Goal: Transaction & Acquisition: Purchase product/service

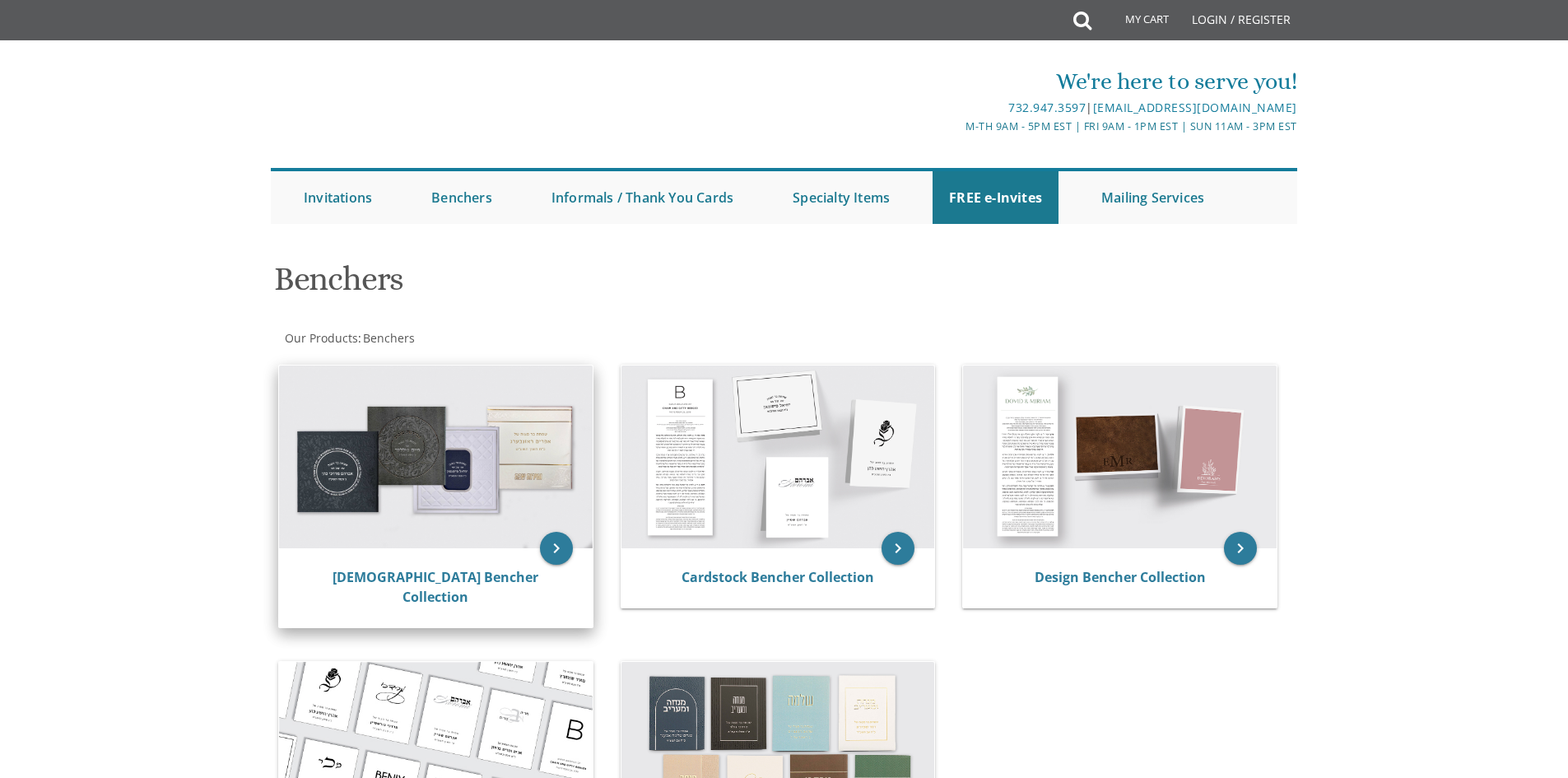
scroll to position [247, 0]
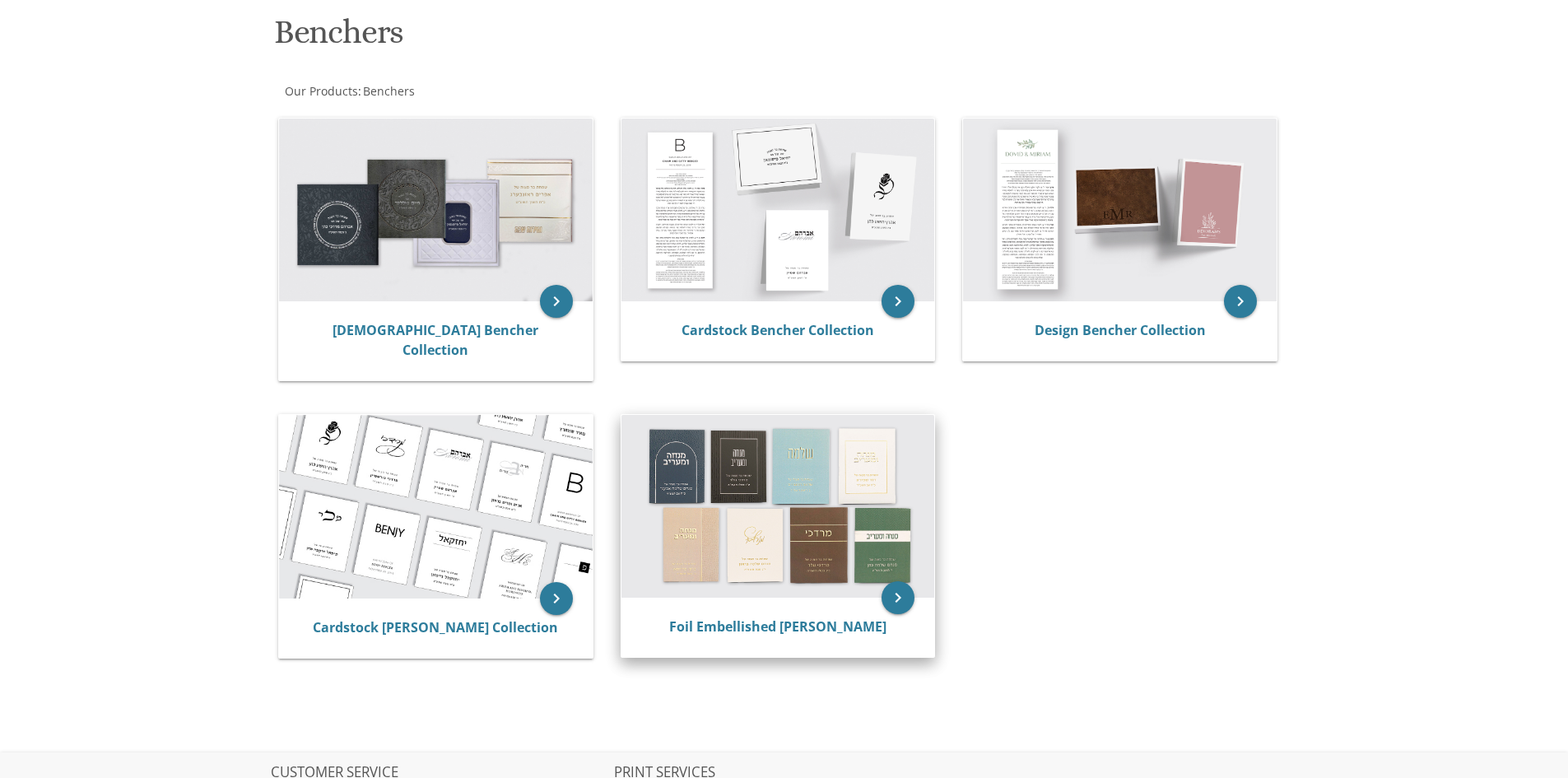
click at [736, 481] on img at bounding box center [778, 506] width 314 height 183
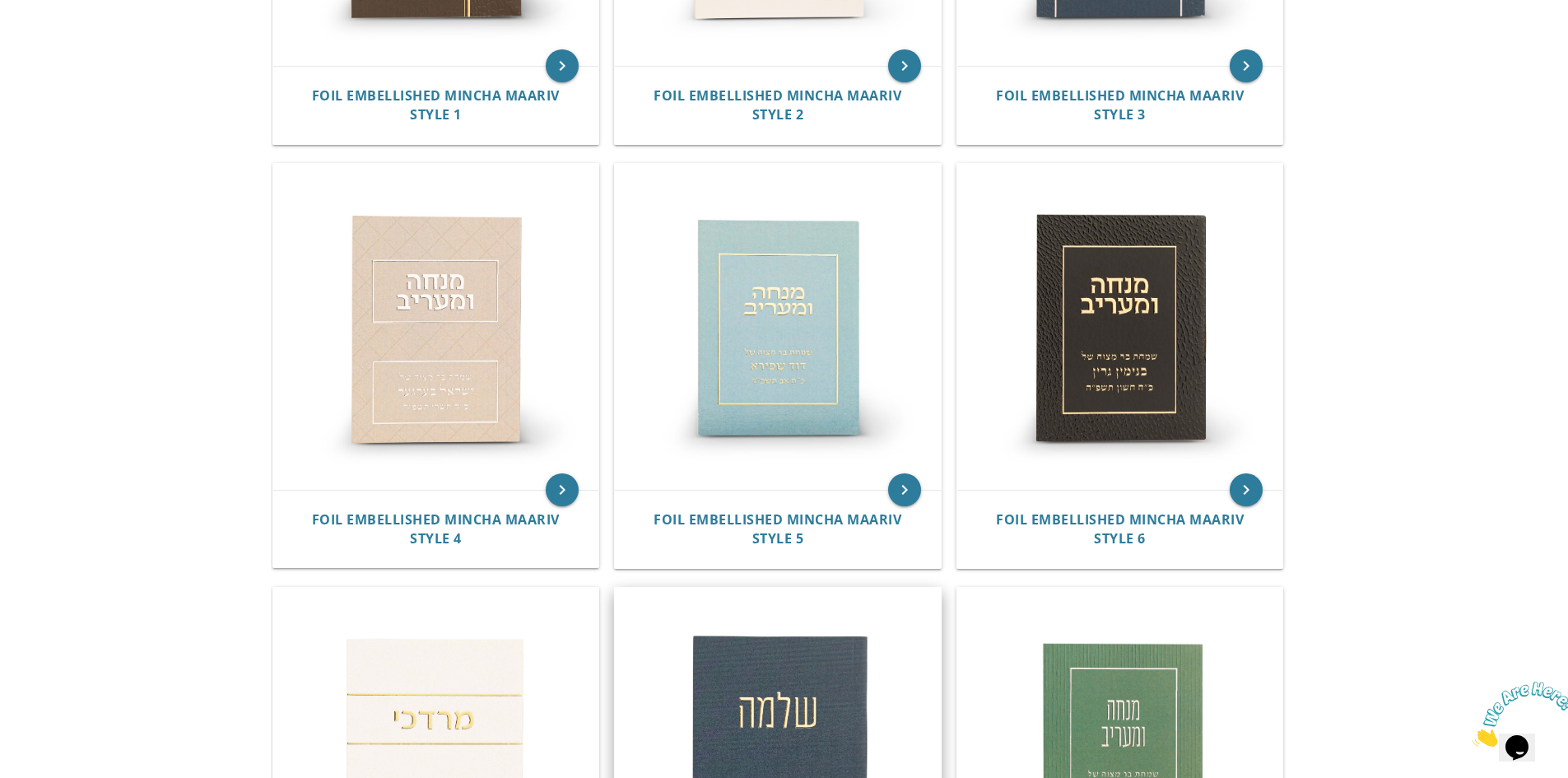
scroll to position [535, 0]
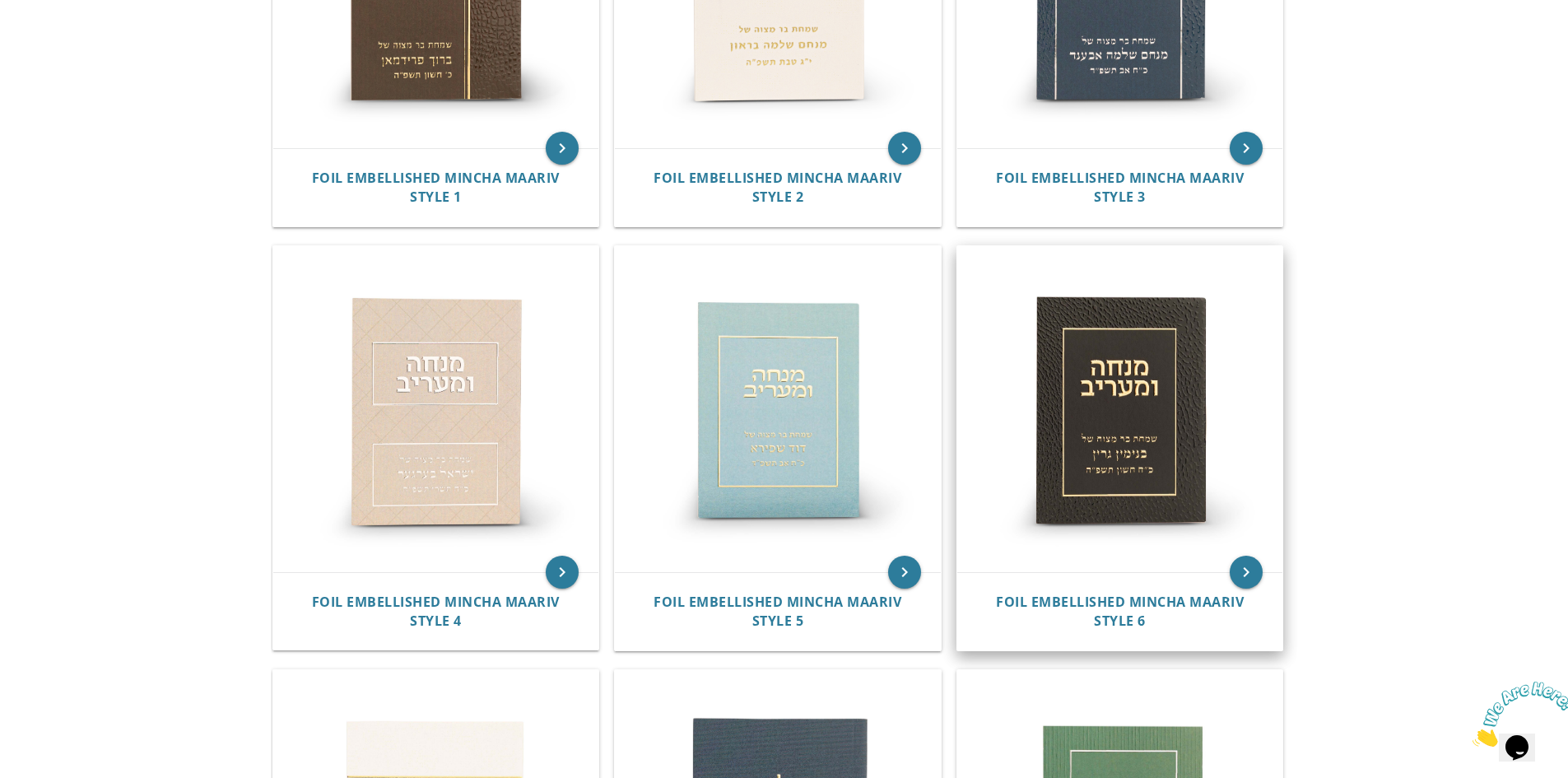
click at [1122, 443] on img at bounding box center [1120, 409] width 326 height 326
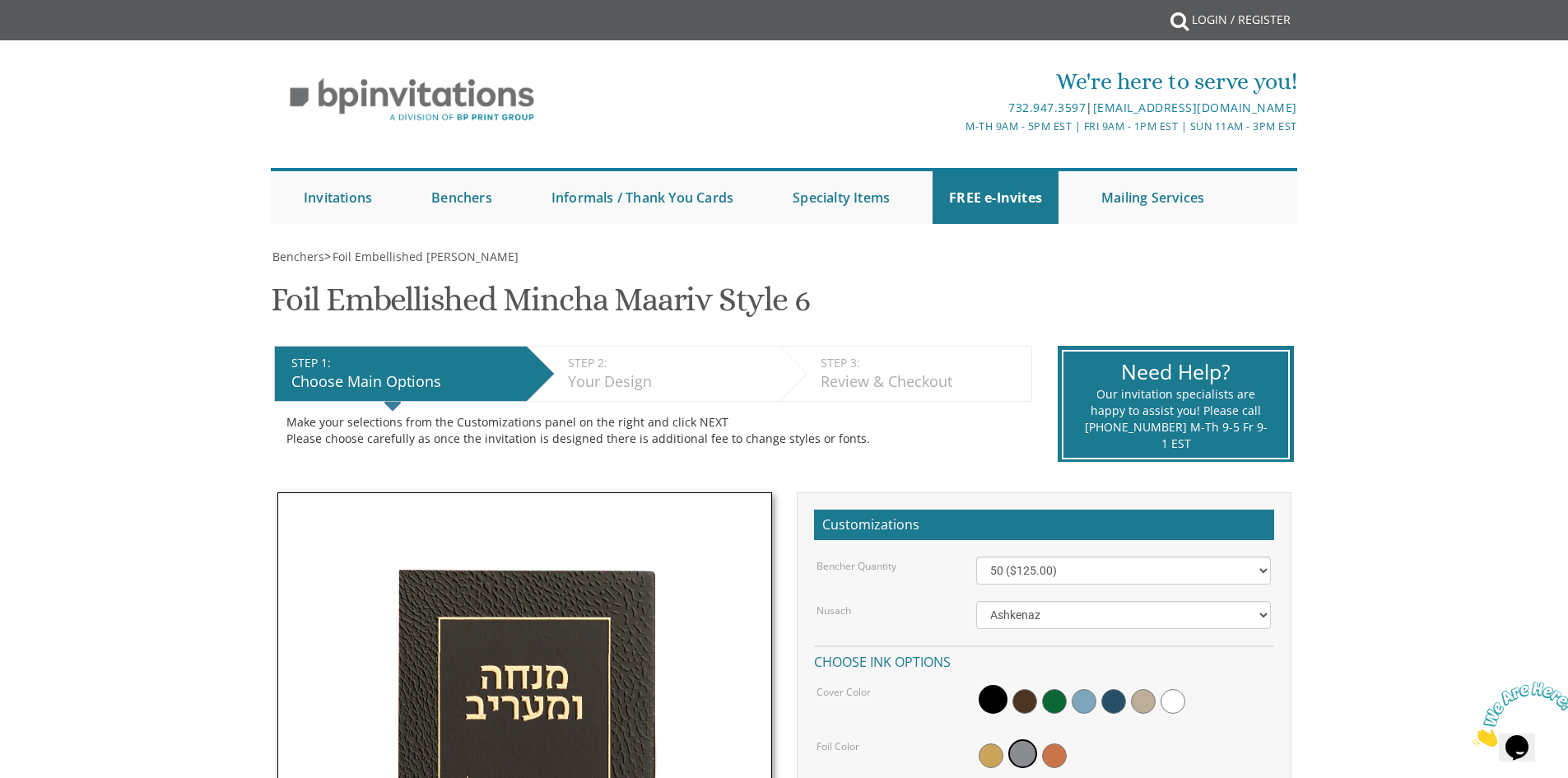
scroll to position [247, 0]
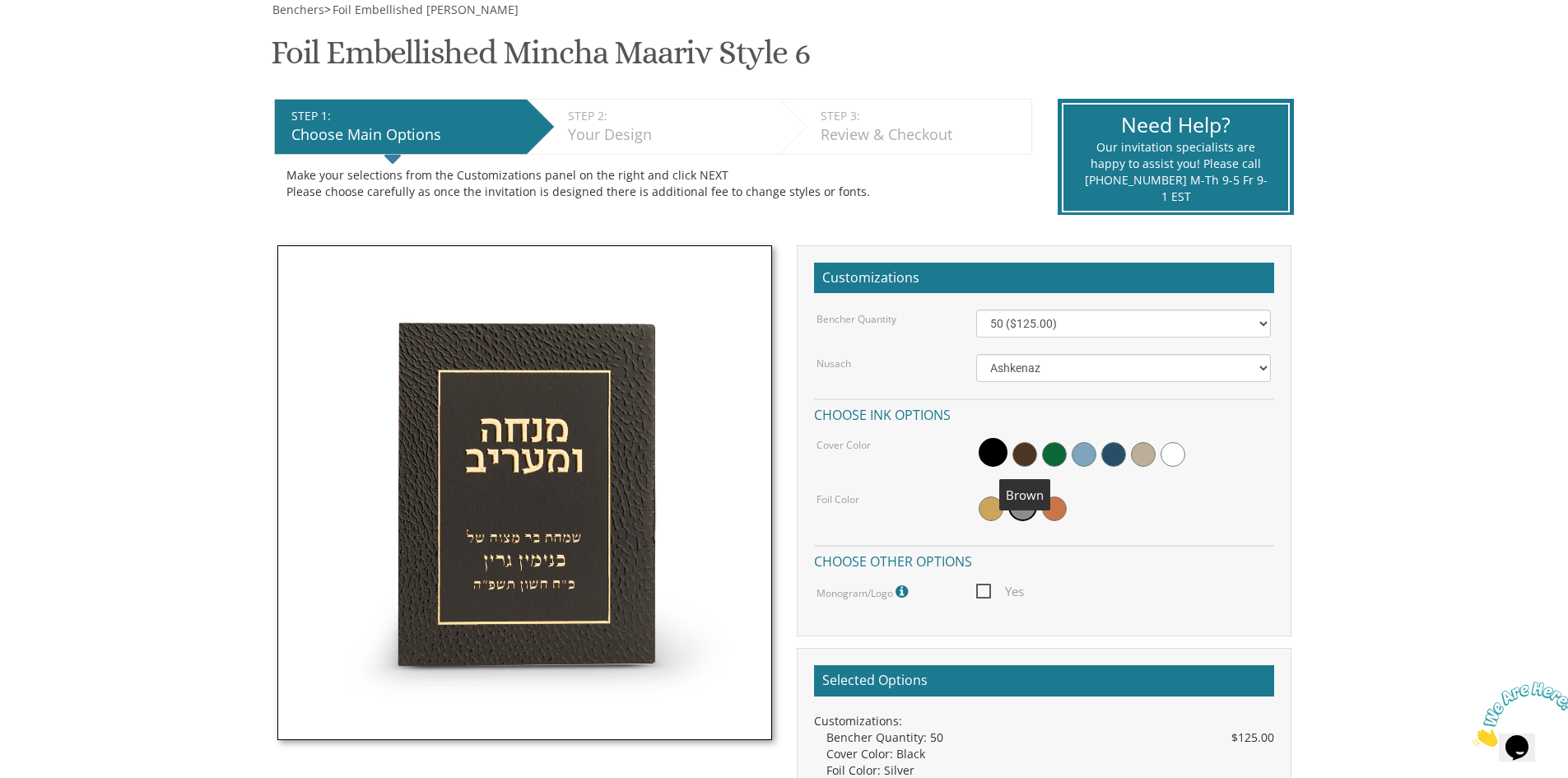
click at [1033, 457] on span at bounding box center [1025, 455] width 24 height 24
click at [984, 454] on span at bounding box center [991, 455] width 24 height 24
